Goal: Find specific page/section: Find specific page/section

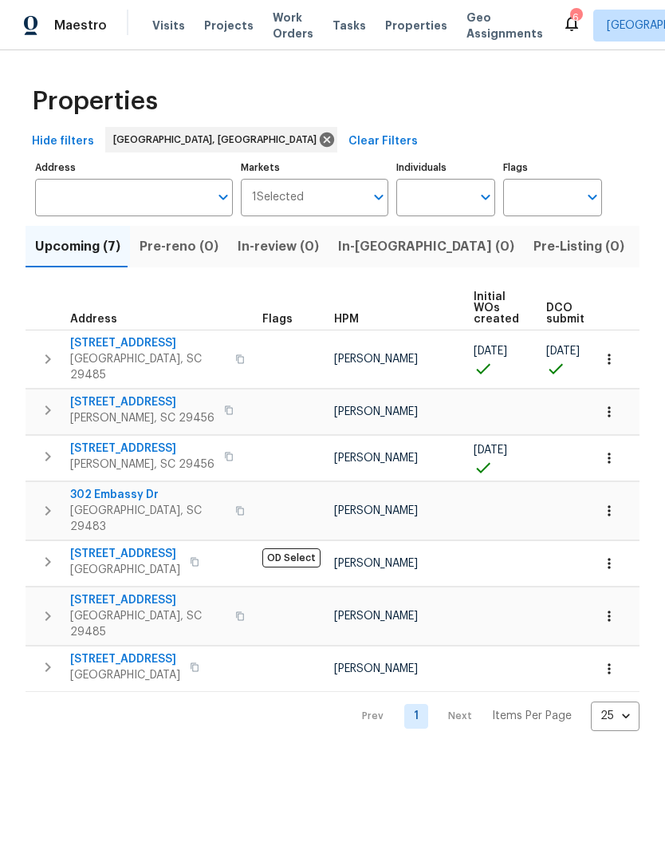
click at [638, 224] on div "Upcoming (7) Pre-reno (0) In-review (0) In-reno (0) Pre-Listing (0) Listed (9) …" at bounding box center [333, 473] width 614 height 515
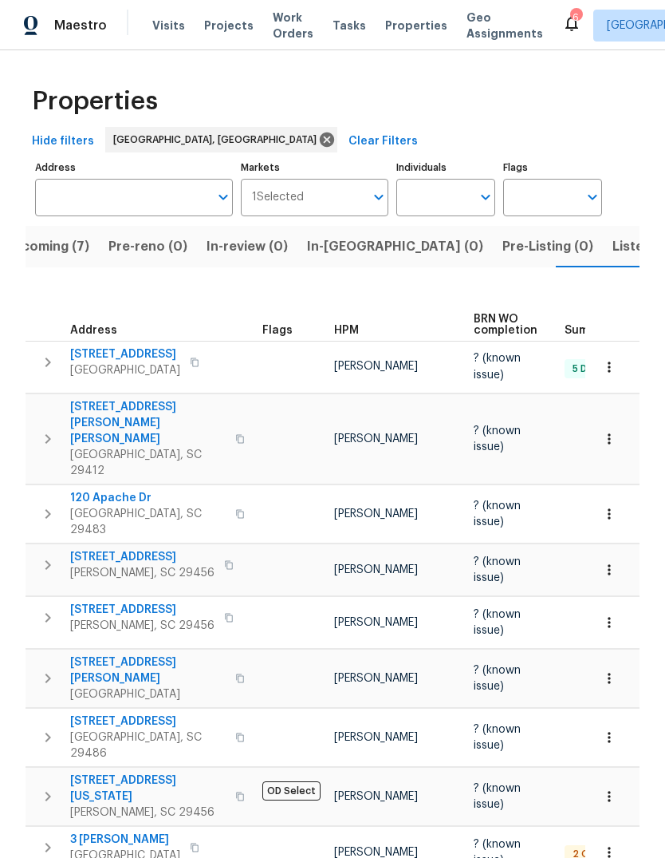
click at [56, 262] on button "Upcoming (7)" at bounding box center [46, 246] width 104 height 41
